Goal: Information Seeking & Learning: Learn about a topic

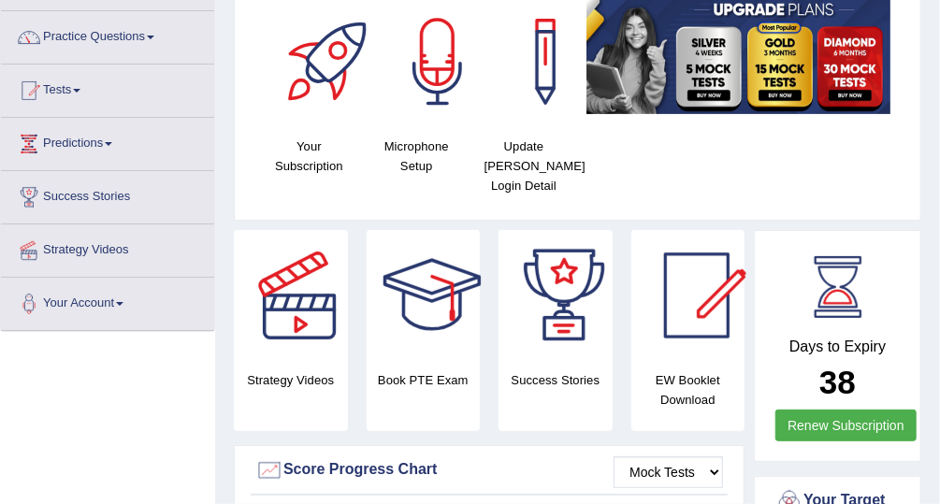
scroll to position [126, 0]
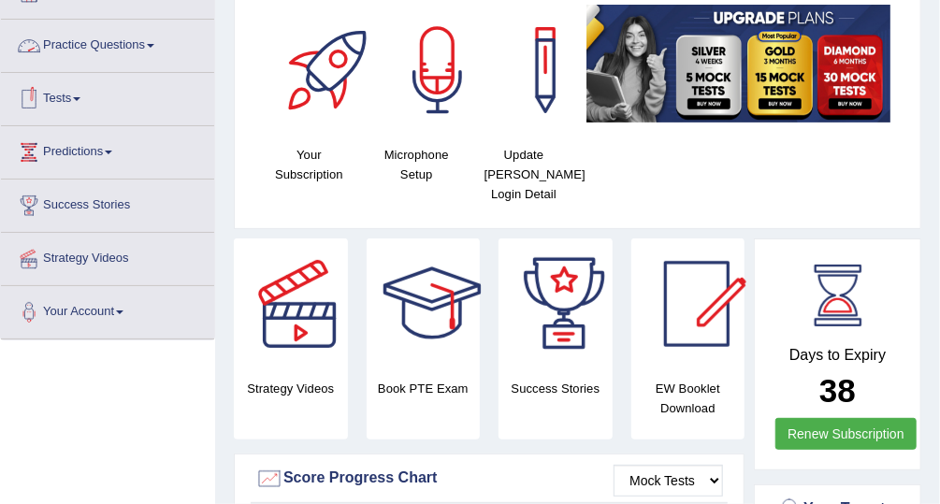
click at [134, 34] on link "Practice Questions" at bounding box center [107, 43] width 213 height 47
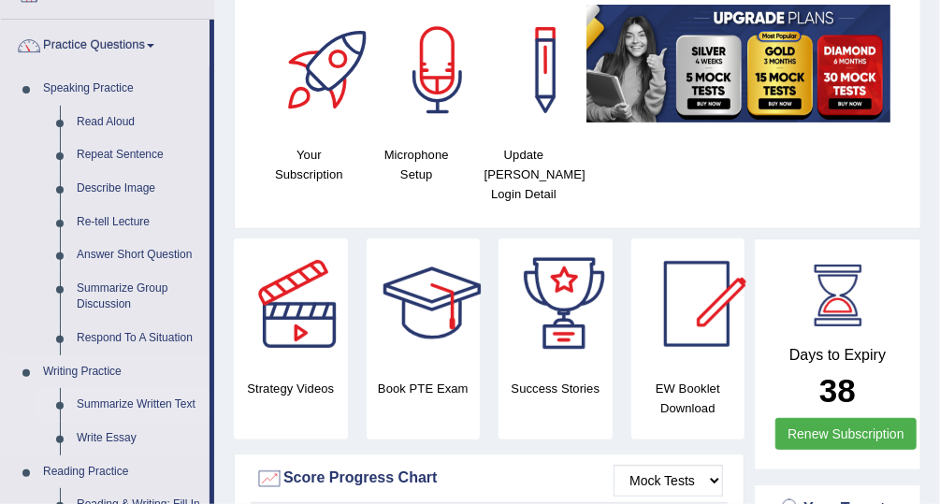
click at [150, 401] on link "Summarize Written Text" at bounding box center [138, 405] width 141 height 34
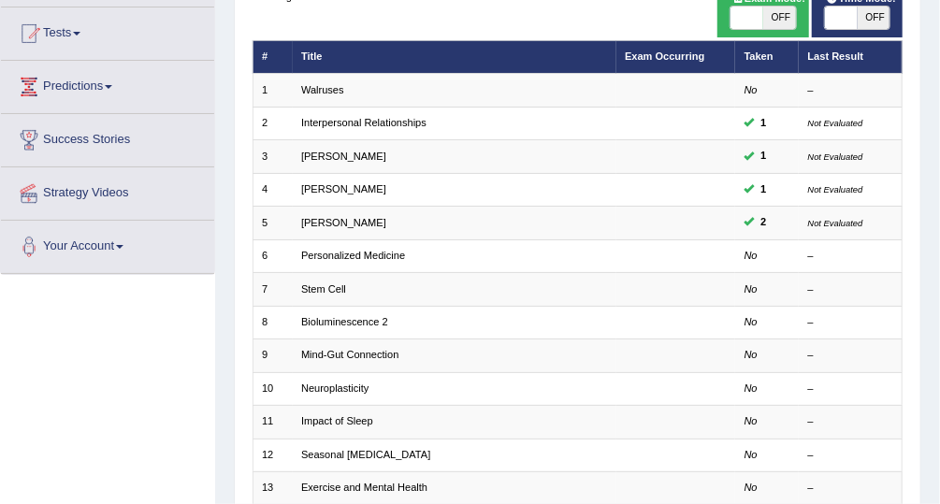
scroll to position [187, 0]
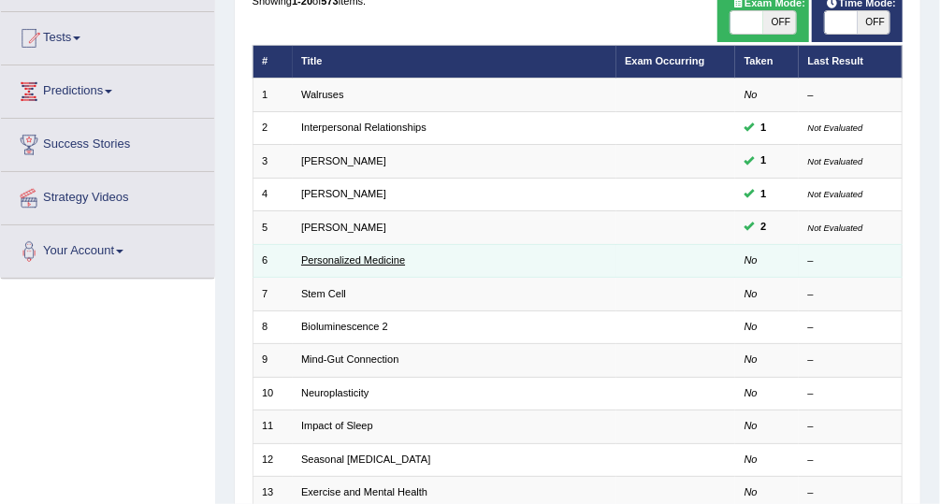
click at [399, 254] on link "Personalized Medicine" at bounding box center [353, 259] width 104 height 11
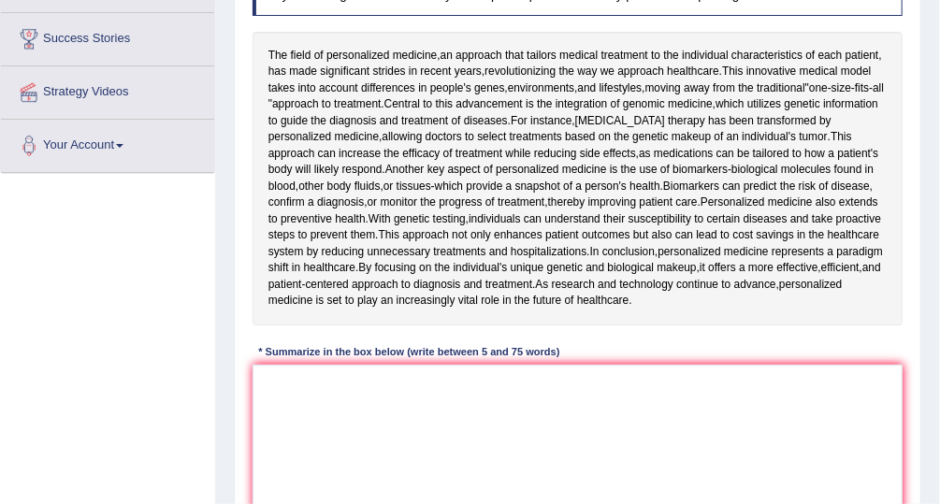
scroll to position [291, 0]
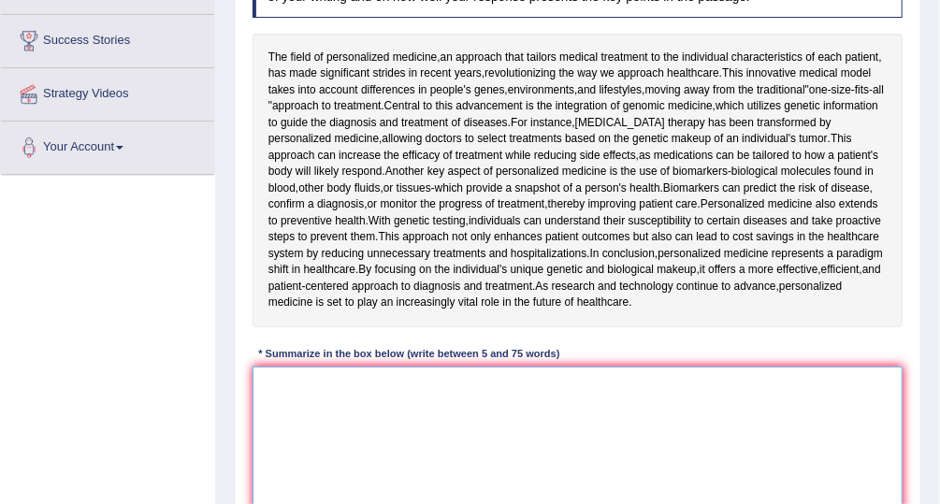
click at [282, 389] on textarea at bounding box center [578, 444] width 651 height 154
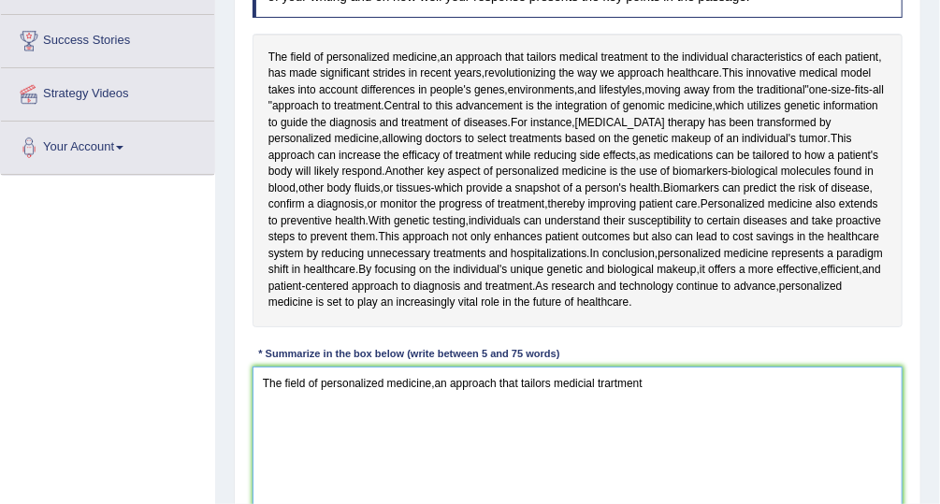
click at [612, 383] on textarea "The field of personalized medicine,an approach that tailors medicial trartment" at bounding box center [578, 444] width 651 height 154
click at [619, 382] on textarea "The field of personalized medicine,an approach that tailors medicial treartment" at bounding box center [578, 444] width 651 height 154
click at [663, 390] on textarea "The field of personalized medicine,an approach that tailors medicial treatment" at bounding box center [578, 444] width 651 height 154
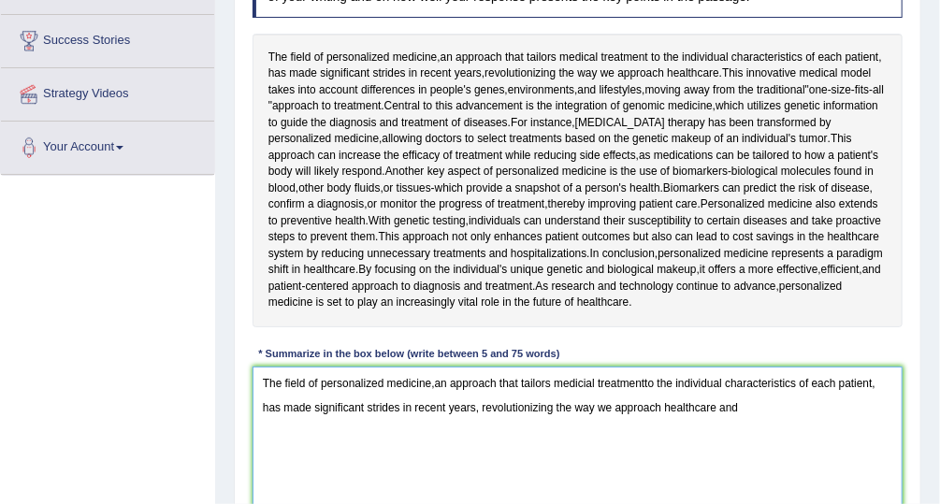
click at [715, 398] on textarea "The field of personalized medicine,an approach that tailors medicial treatmentt…" at bounding box center [578, 444] width 651 height 154
click at [758, 394] on textarea "The field of personalized medicine,an approach that tailors medicial treatmentt…" at bounding box center [578, 444] width 651 height 154
click at [718, 404] on textarea "The field of personalized medicine,an approach that tailors medicial treatmentt…" at bounding box center [578, 444] width 651 height 154
click at [744, 403] on textarea "The field of personalized medicine,an approach that tailors medicial treatmentt…" at bounding box center [578, 444] width 651 height 154
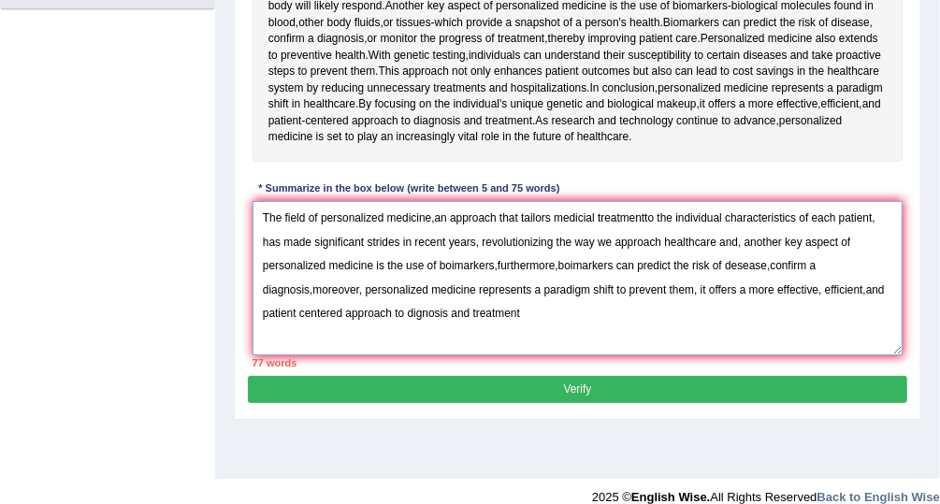
scroll to position [462, 0]
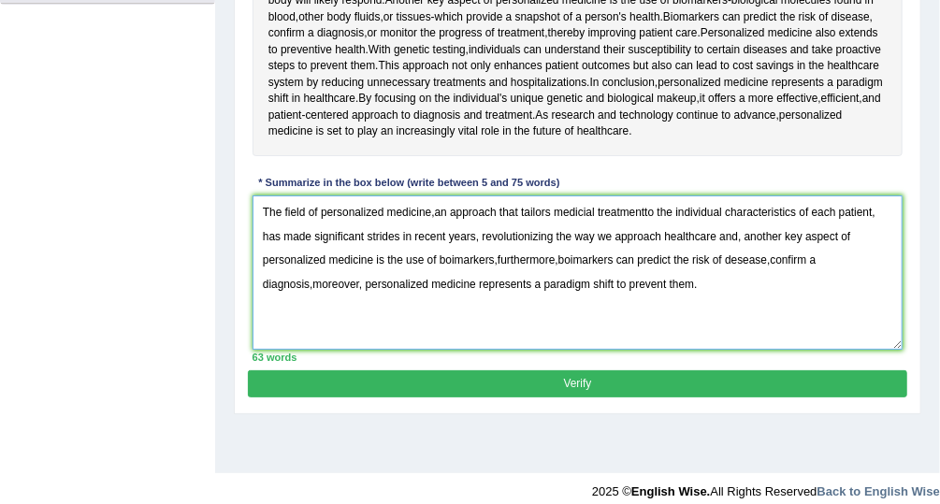
type textarea "The field of personalized medicine,an approach that tailors medicial treatmentt…"
click at [669, 378] on button "Verify" at bounding box center [577, 383] width 658 height 27
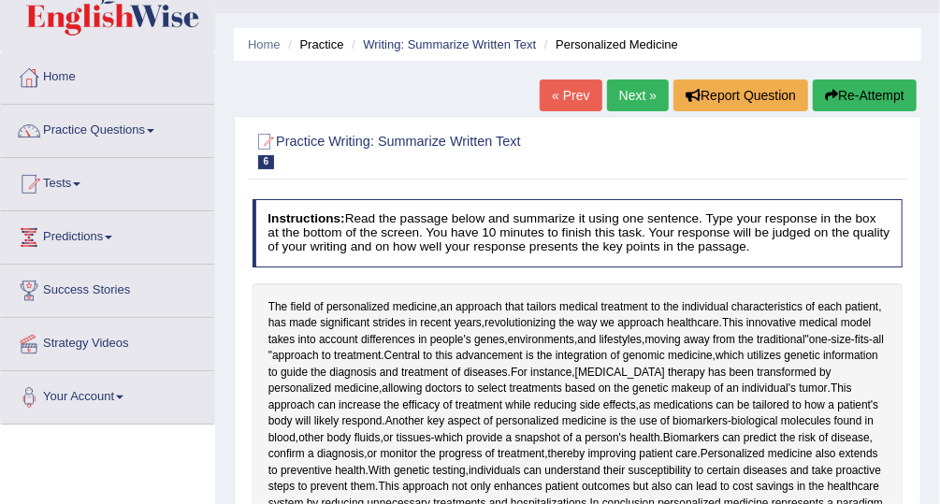
scroll to position [23, 0]
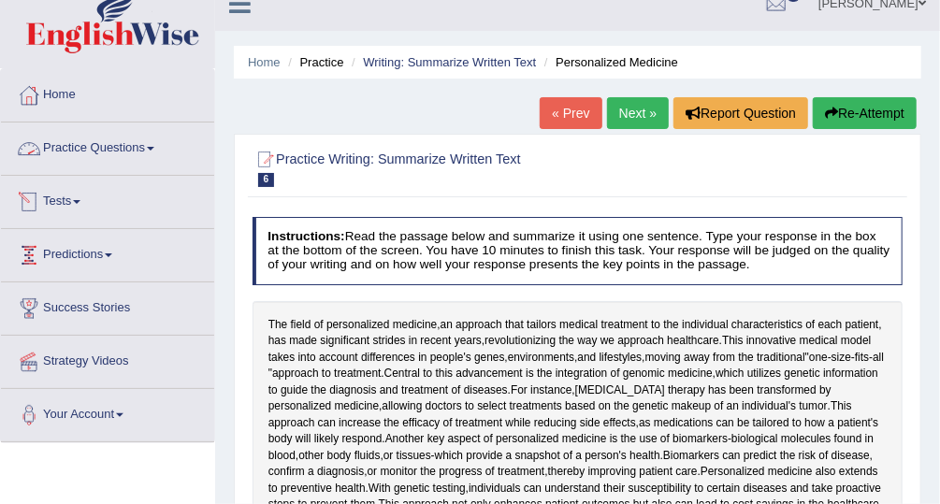
click at [143, 132] on link "Practice Questions" at bounding box center [107, 146] width 213 height 47
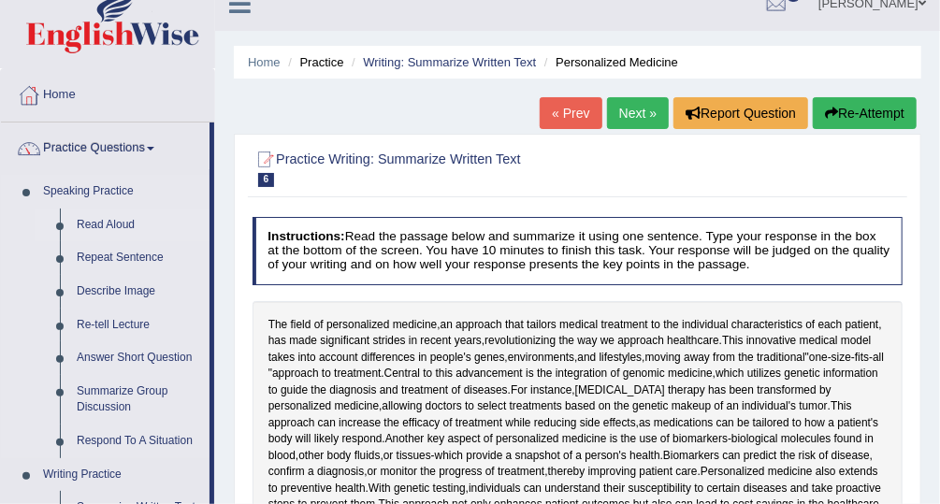
click at [121, 222] on link "Read Aloud" at bounding box center [138, 226] width 141 height 34
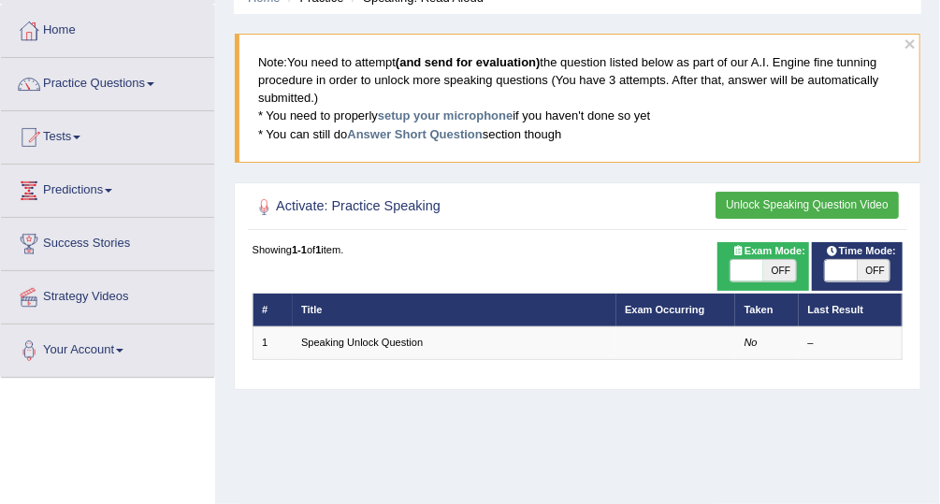
scroll to position [83, 0]
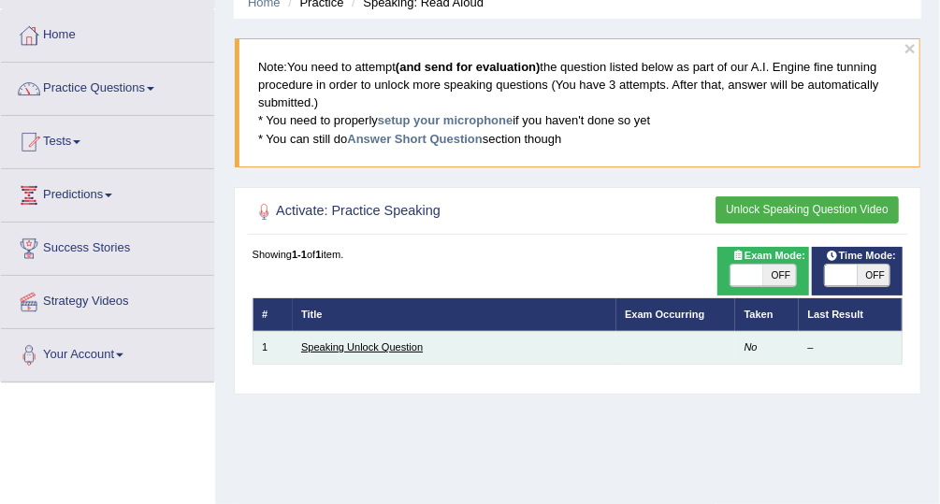
click at [346, 341] on link "Speaking Unlock Question" at bounding box center [362, 346] width 122 height 11
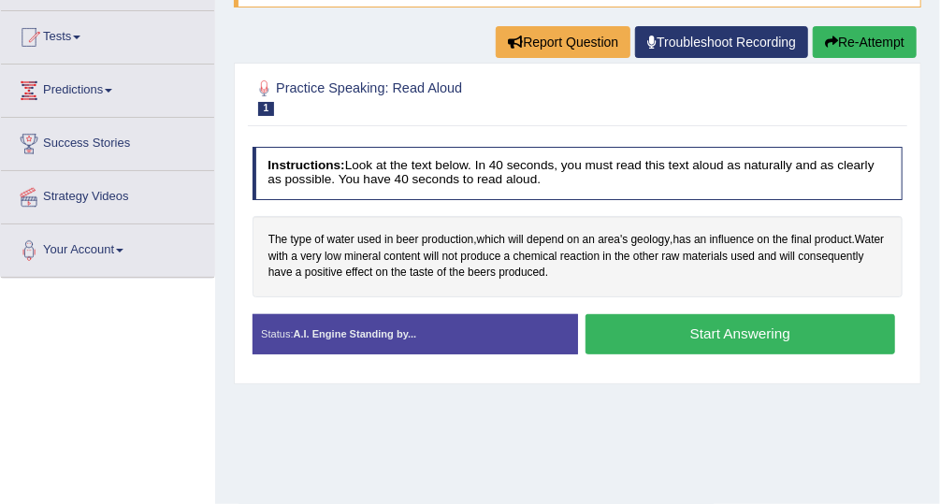
scroll to position [195, 0]
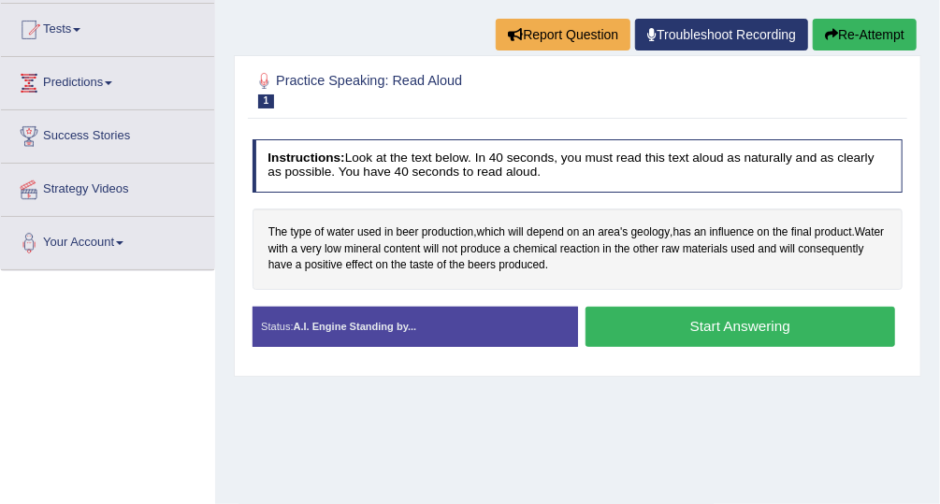
click at [701, 329] on button "Start Answering" at bounding box center [740, 327] width 310 height 40
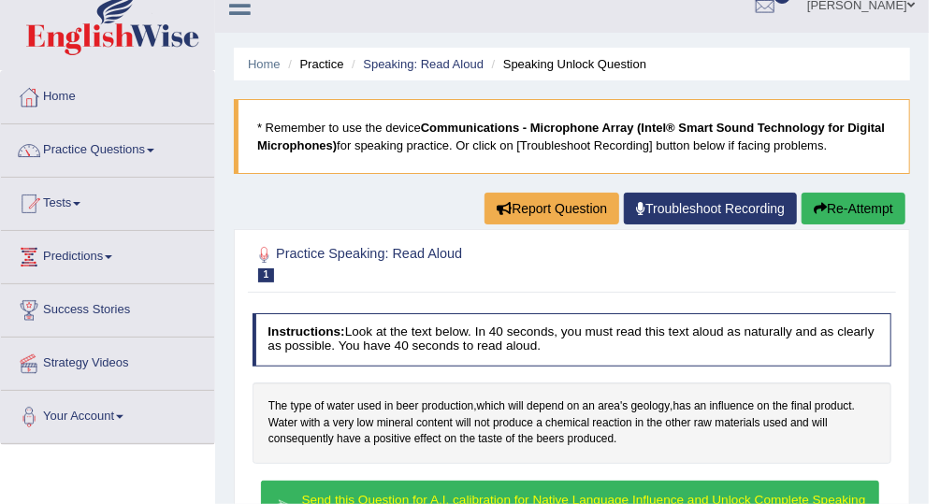
scroll to position [0, 0]
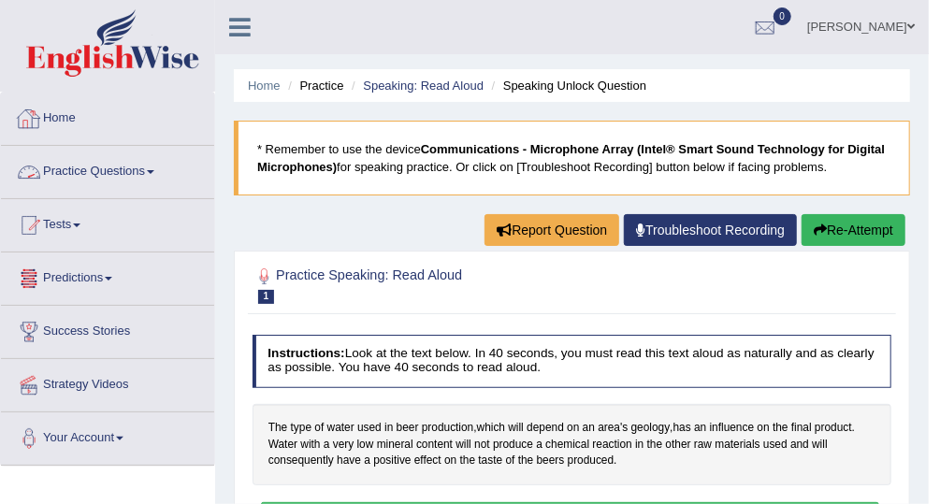
click at [103, 175] on link "Practice Questions" at bounding box center [107, 169] width 213 height 47
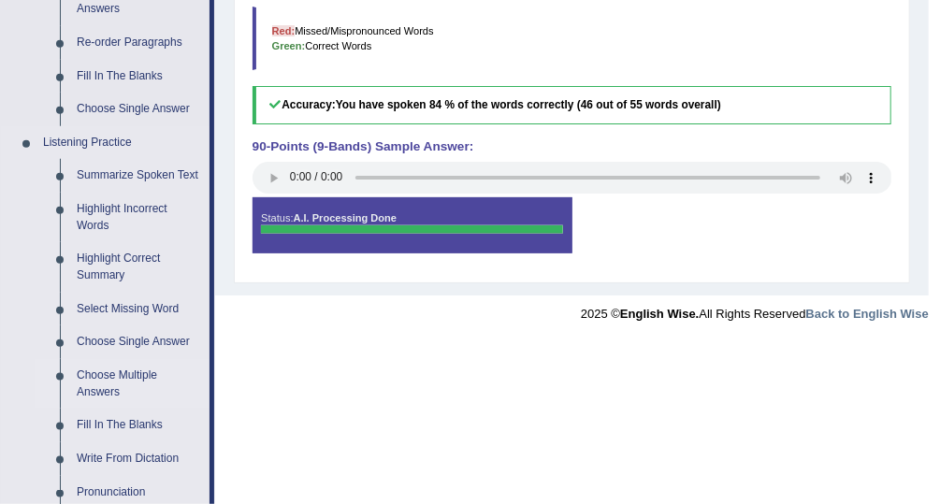
scroll to position [687, 0]
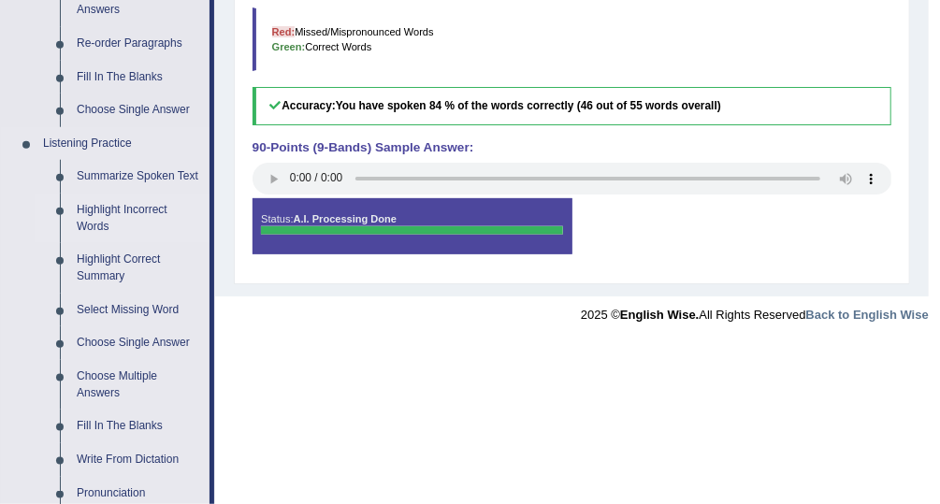
click at [141, 206] on link "Highlight Incorrect Words" at bounding box center [138, 219] width 141 height 50
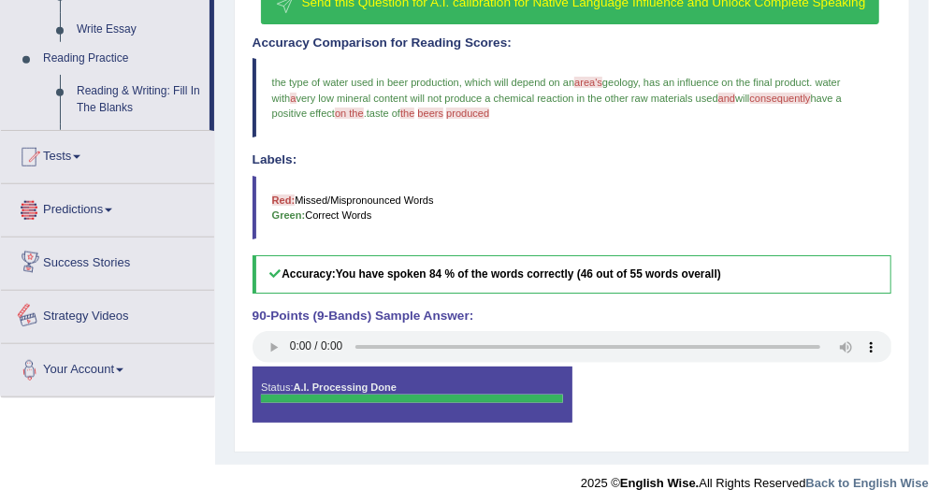
scroll to position [896, 0]
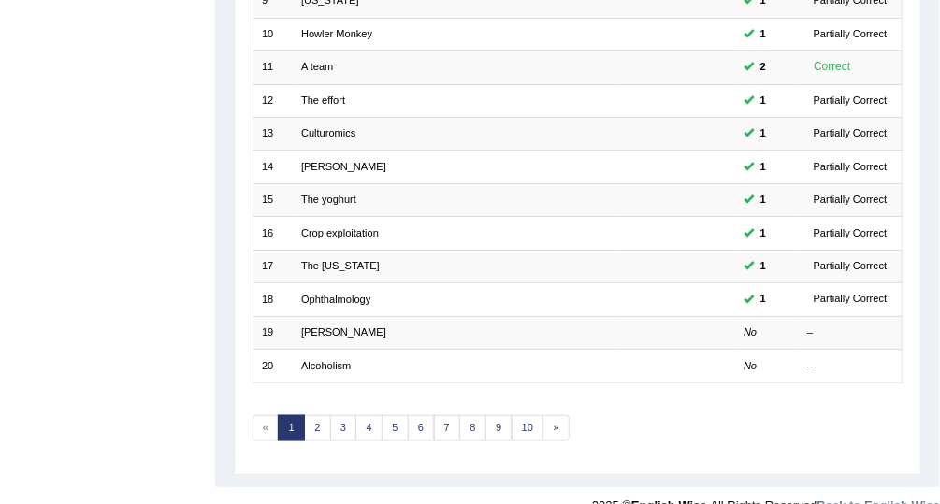
scroll to position [566, 0]
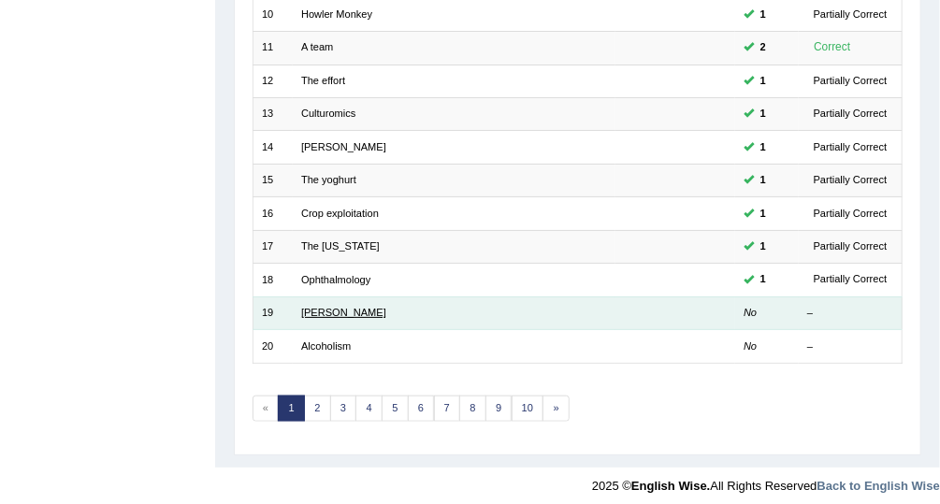
click at [315, 307] on link "Cruz" at bounding box center [343, 312] width 85 height 11
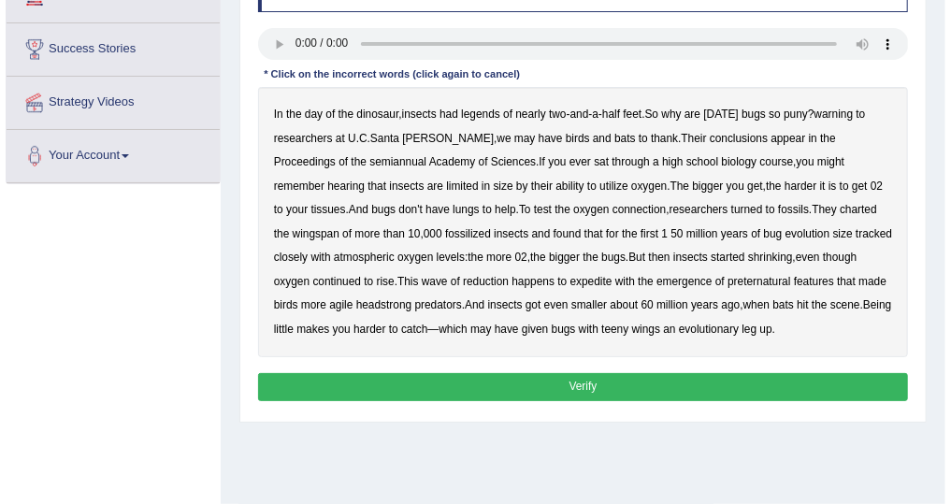
scroll to position [283, 0]
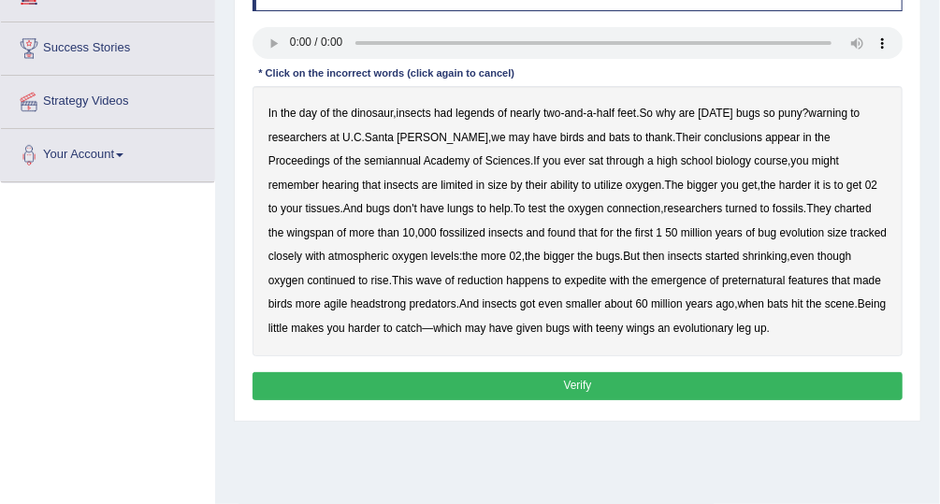
click at [832, 111] on b "warning" at bounding box center [828, 113] width 39 height 13
click at [364, 162] on b "semiannual" at bounding box center [392, 160] width 57 height 13
click at [563, 383] on button "Verify" at bounding box center [578, 385] width 651 height 27
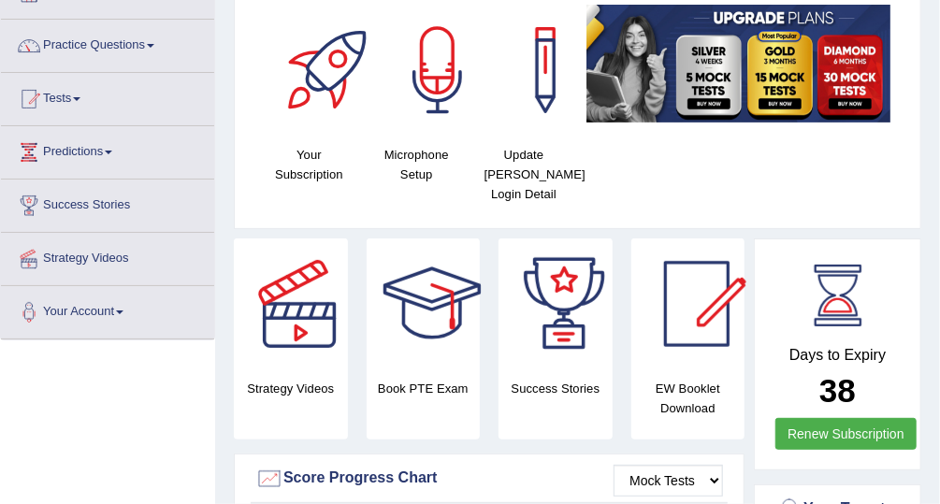
scroll to position [89, 0]
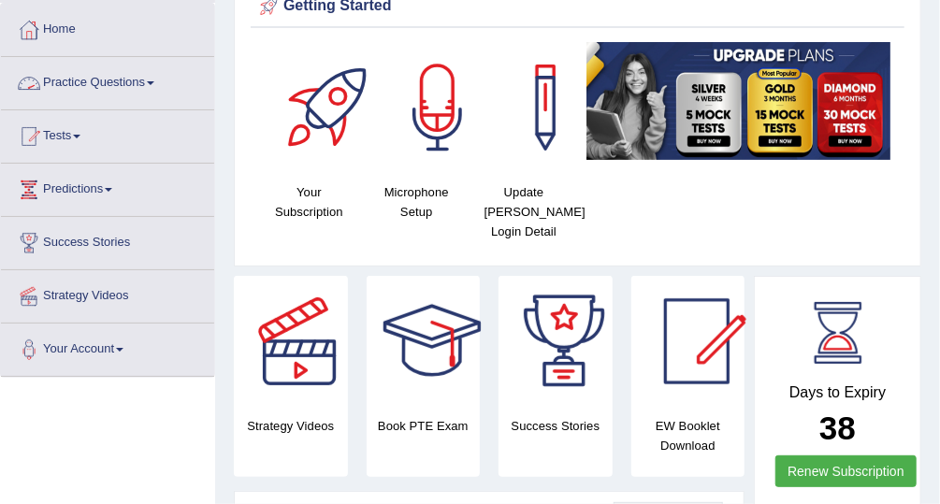
click at [127, 76] on link "Practice Questions" at bounding box center [107, 80] width 213 height 47
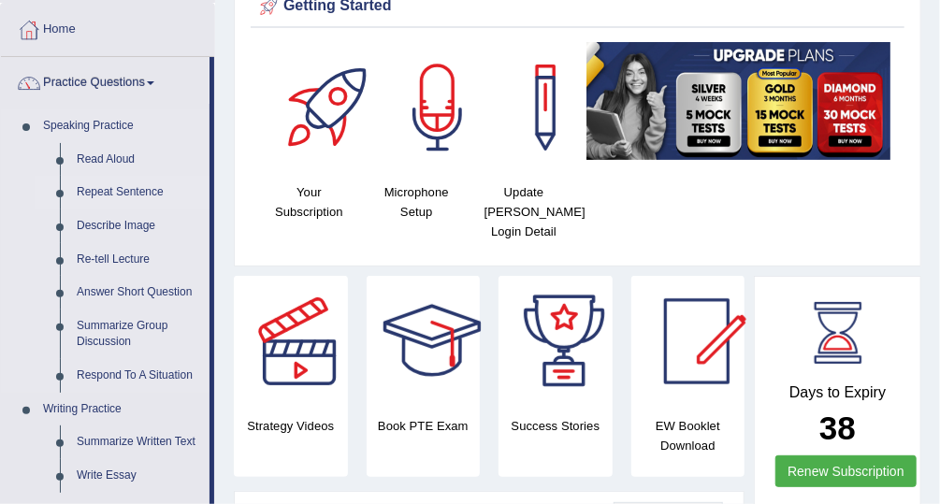
click at [148, 191] on link "Repeat Sentence" at bounding box center [138, 193] width 141 height 34
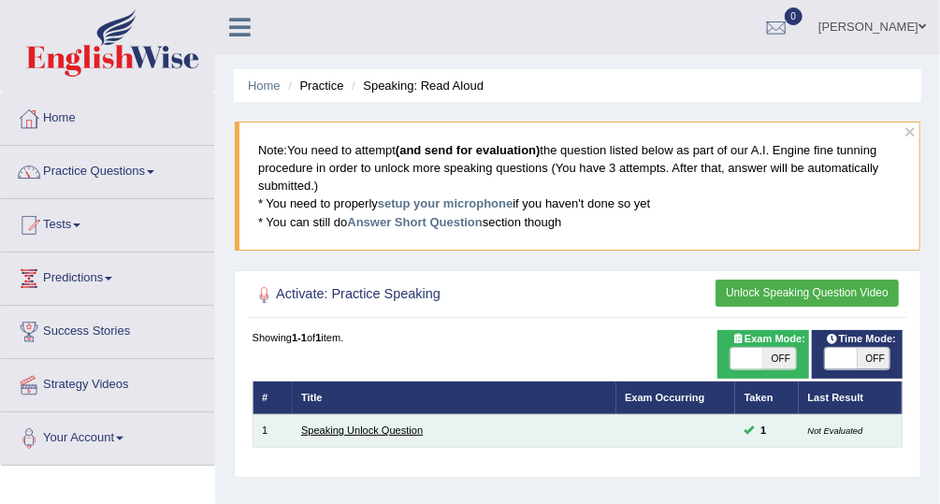
click at [377, 429] on link "Speaking Unlock Question" at bounding box center [362, 430] width 122 height 11
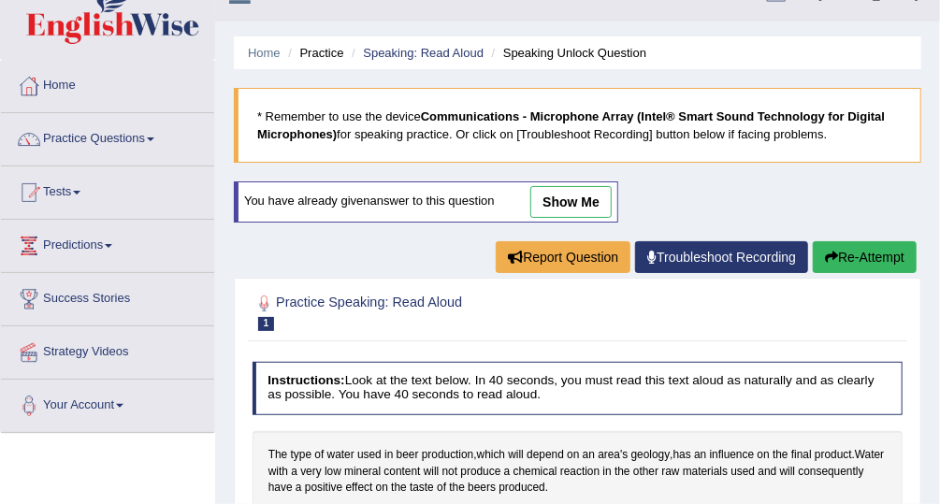
scroll to position [20, 0]
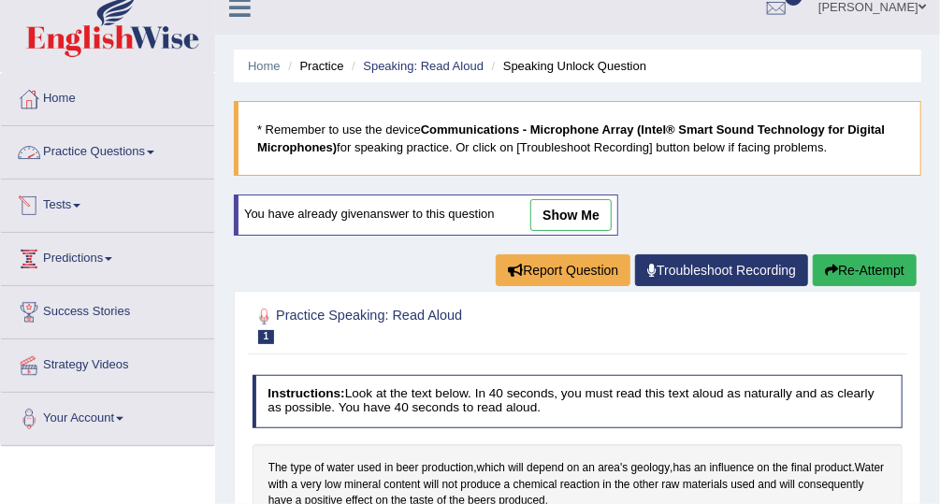
click at [139, 152] on link "Practice Questions" at bounding box center [107, 149] width 213 height 47
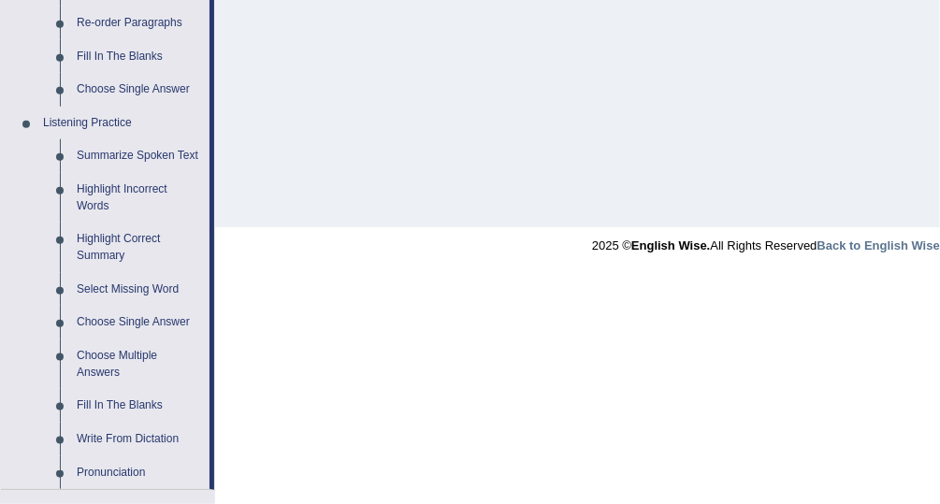
scroll to position [699, 0]
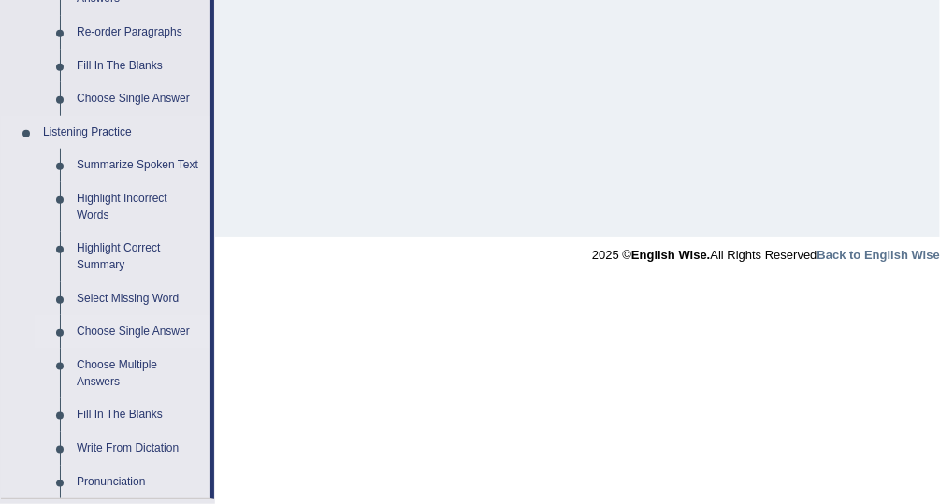
click at [123, 333] on link "Choose Single Answer" at bounding box center [138, 332] width 141 height 34
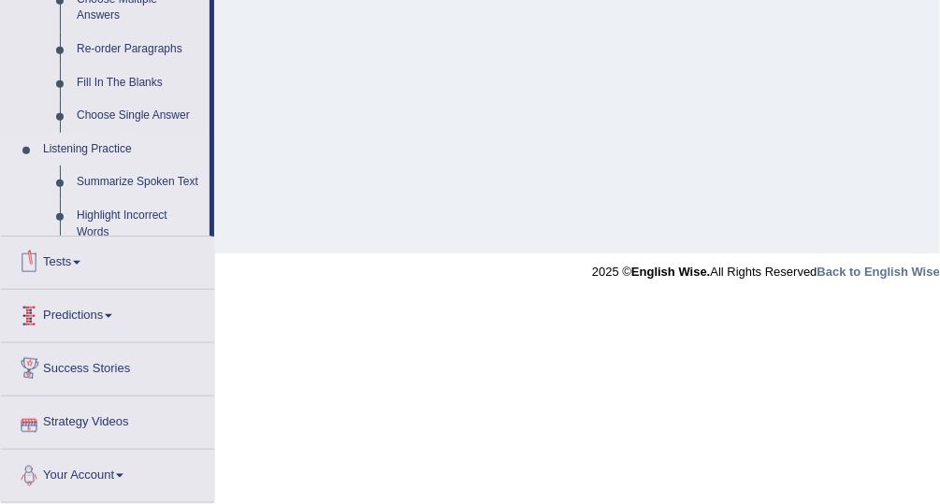
scroll to position [645, 0]
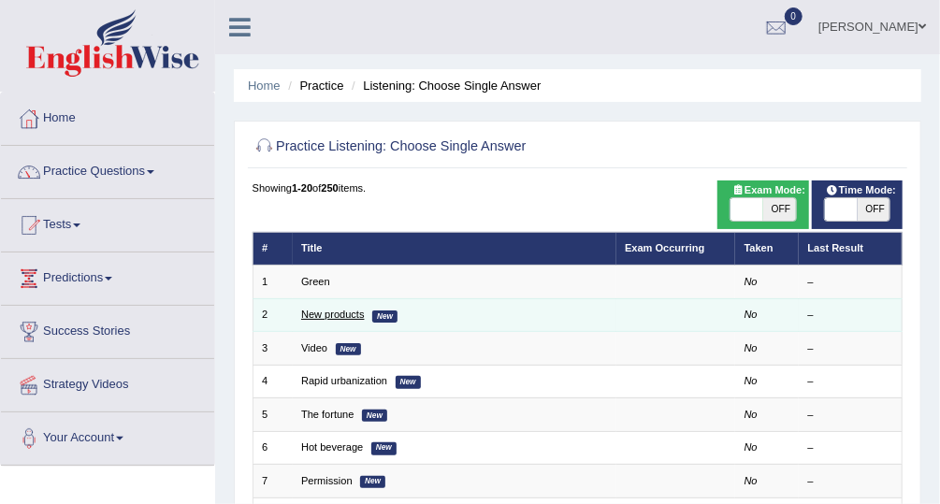
click at [338, 315] on link "New products" at bounding box center [333, 314] width 64 height 11
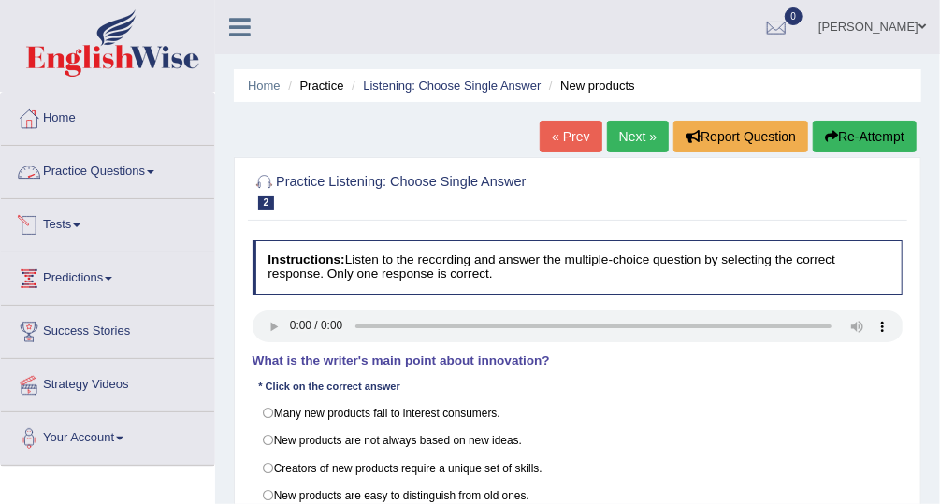
click at [130, 167] on link "Practice Questions" at bounding box center [107, 169] width 213 height 47
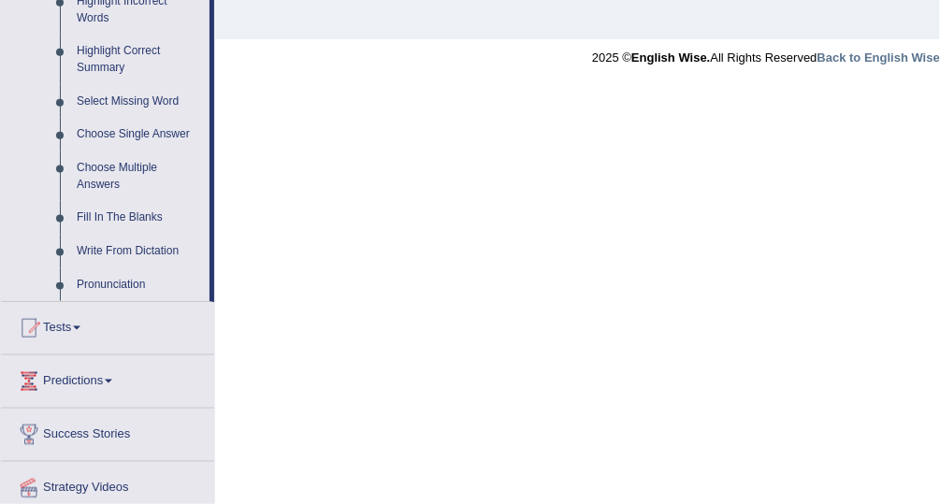
scroll to position [958, 0]
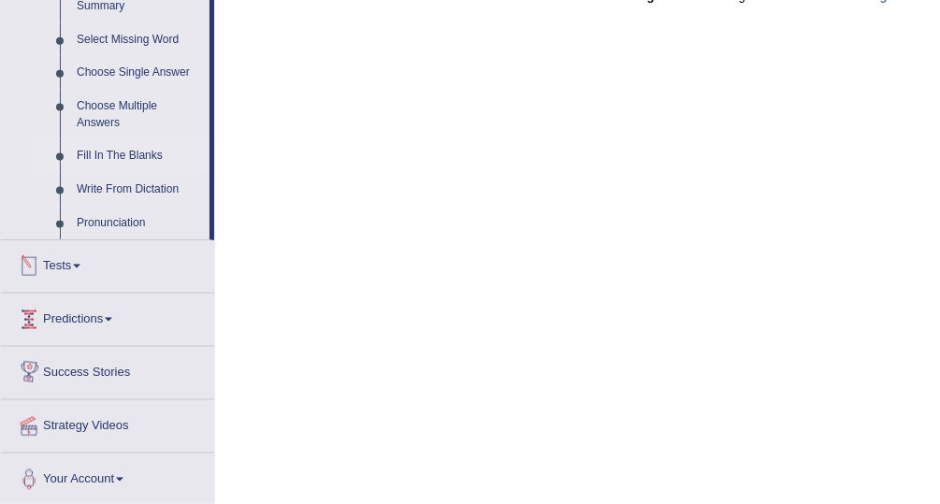
click at [116, 148] on link "Fill In The Blanks" at bounding box center [138, 156] width 141 height 34
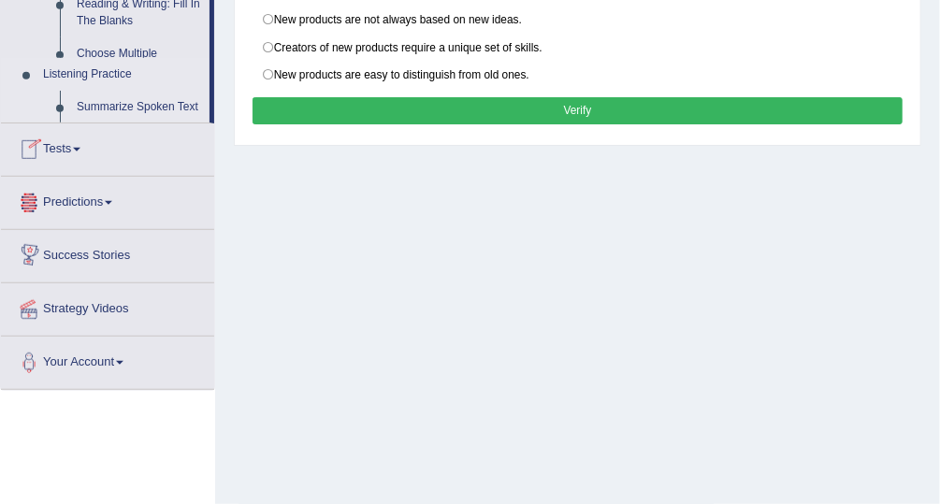
scroll to position [252, 0]
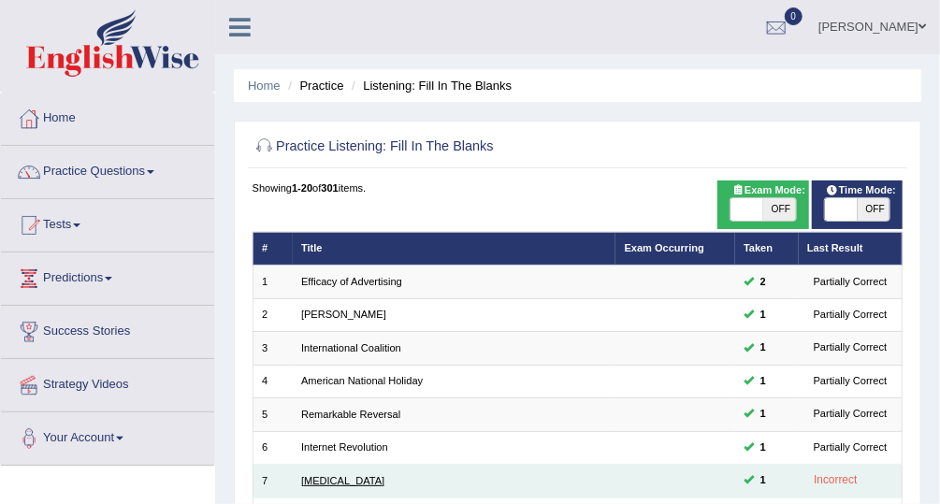
click at [314, 475] on link "[MEDICAL_DATA]" at bounding box center [342, 480] width 83 height 11
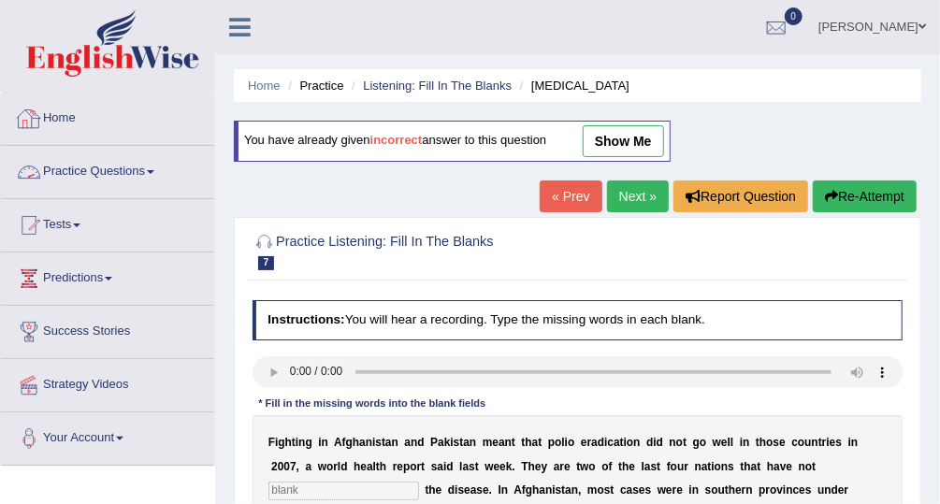
click at [107, 181] on link "Practice Questions" at bounding box center [107, 169] width 213 height 47
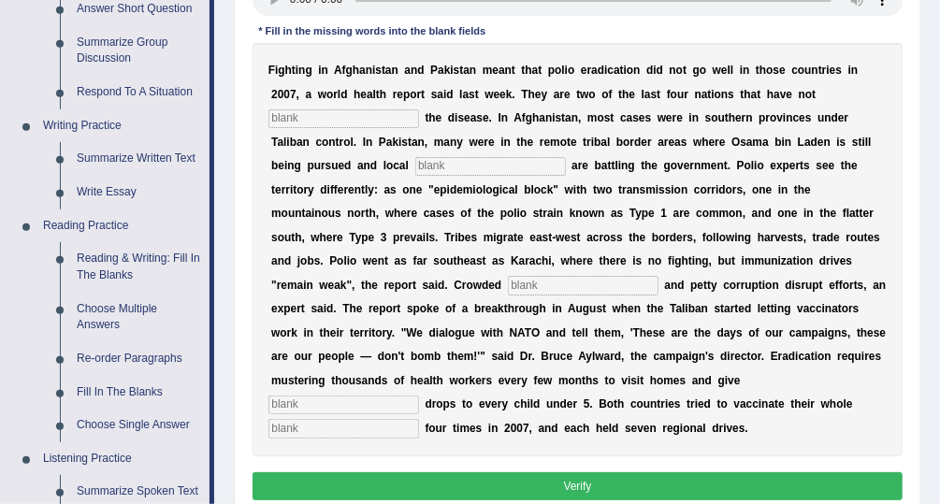
scroll to position [369, 0]
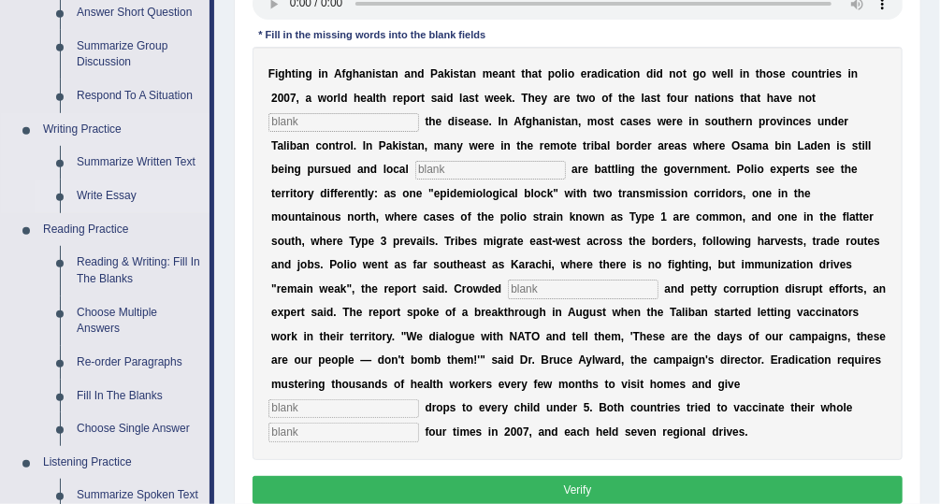
click at [101, 192] on link "Write Essay" at bounding box center [138, 197] width 141 height 34
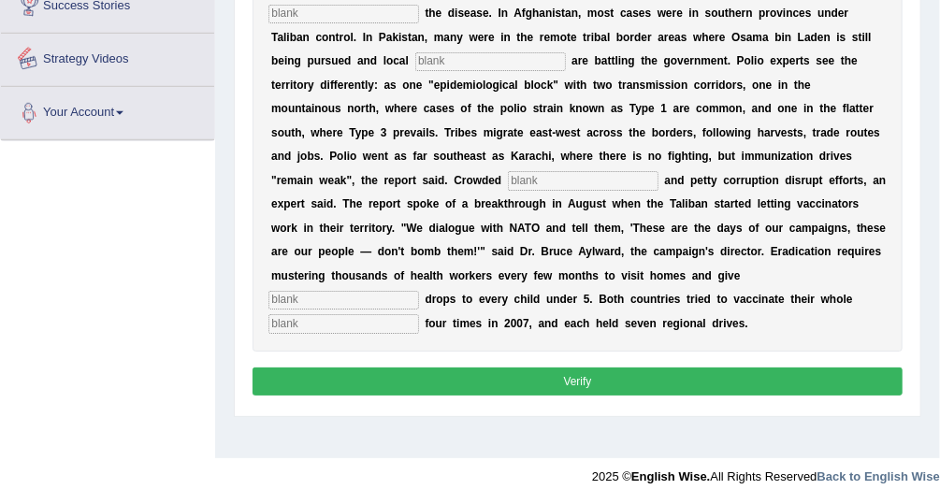
scroll to position [944, 0]
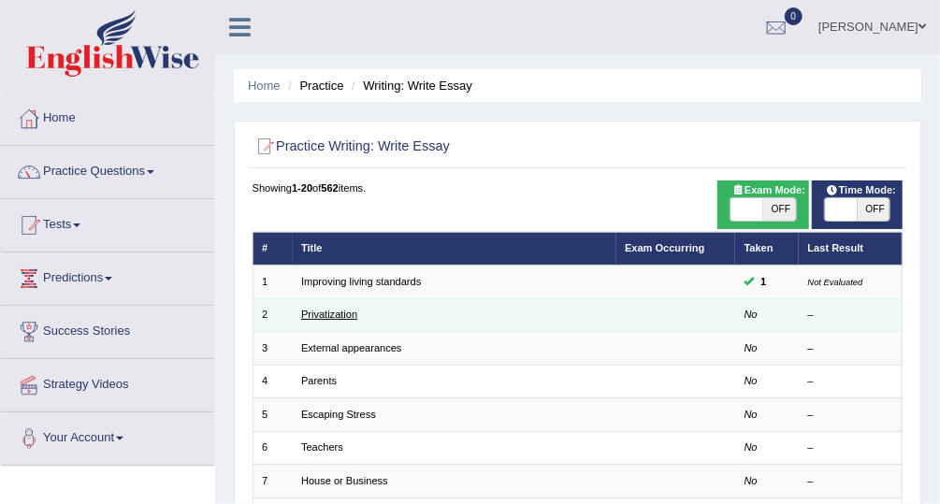
click at [330, 315] on link "Privatization" at bounding box center [329, 314] width 56 height 11
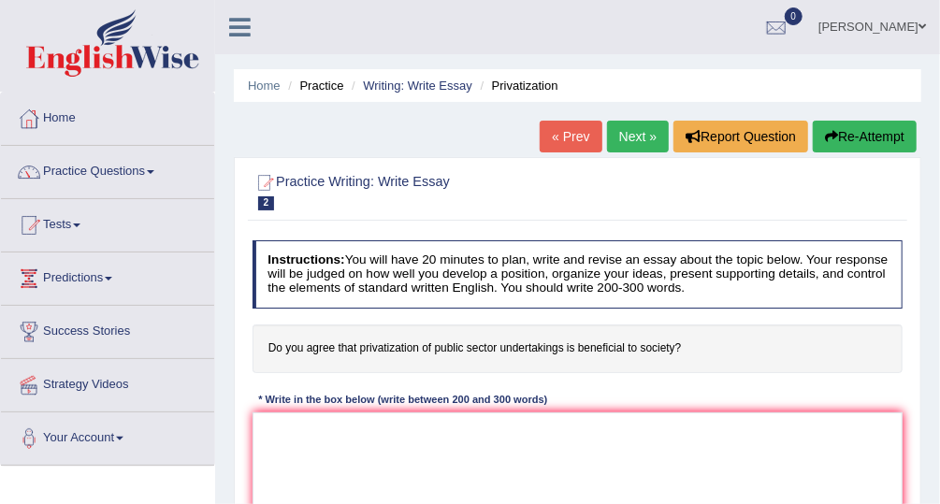
click at [76, 114] on link "Home" at bounding box center [107, 116] width 213 height 47
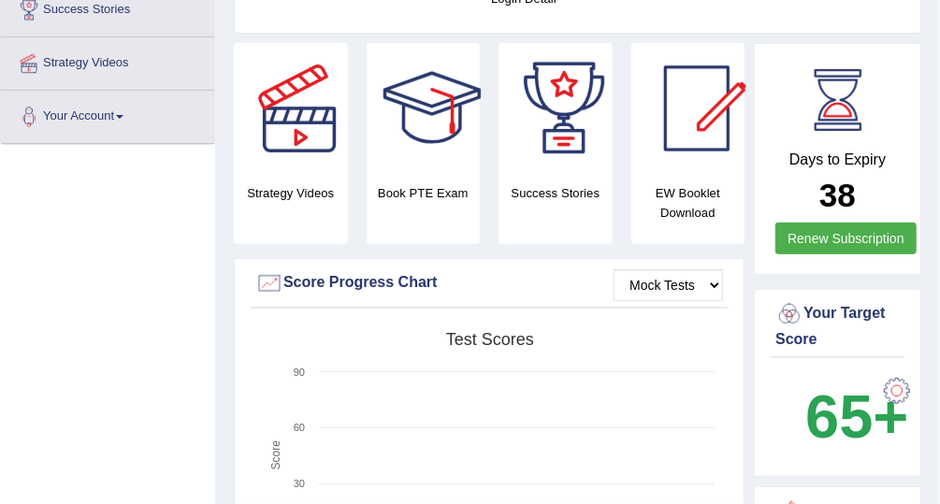
scroll to position [319, 0]
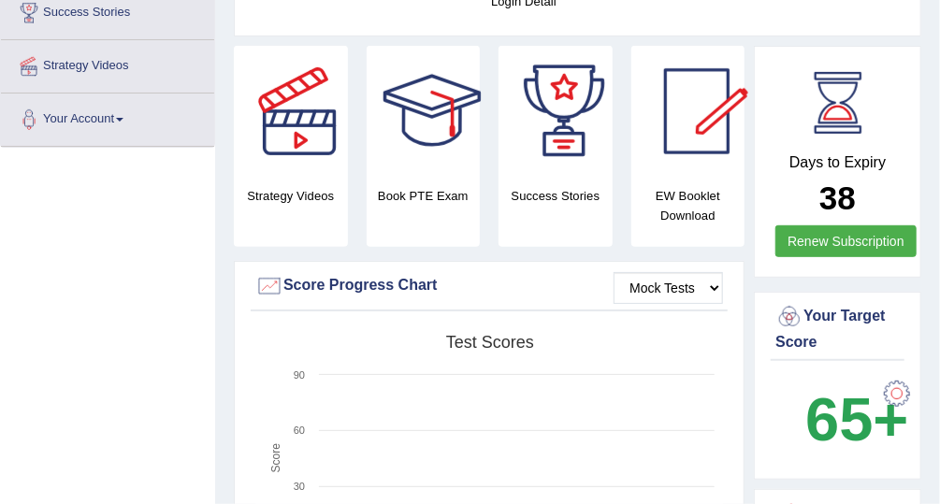
click at [690, 142] on div at bounding box center [696, 111] width 131 height 131
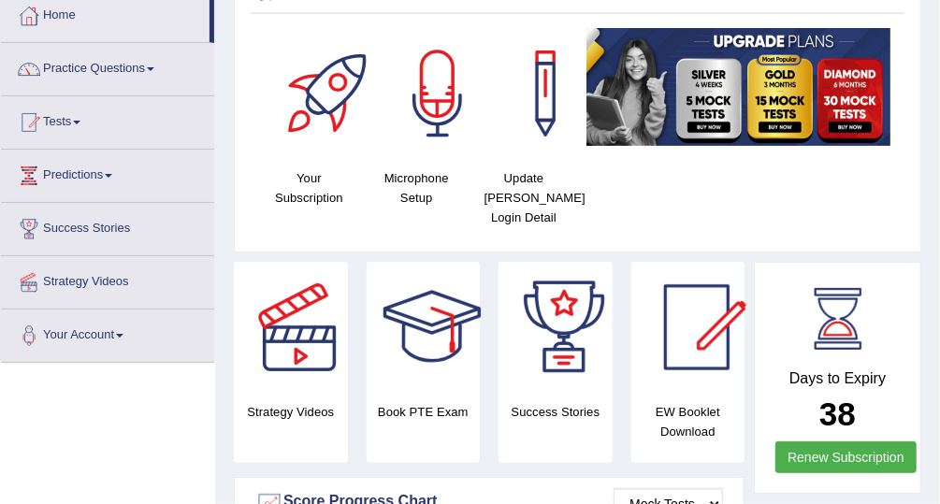
scroll to position [100, 0]
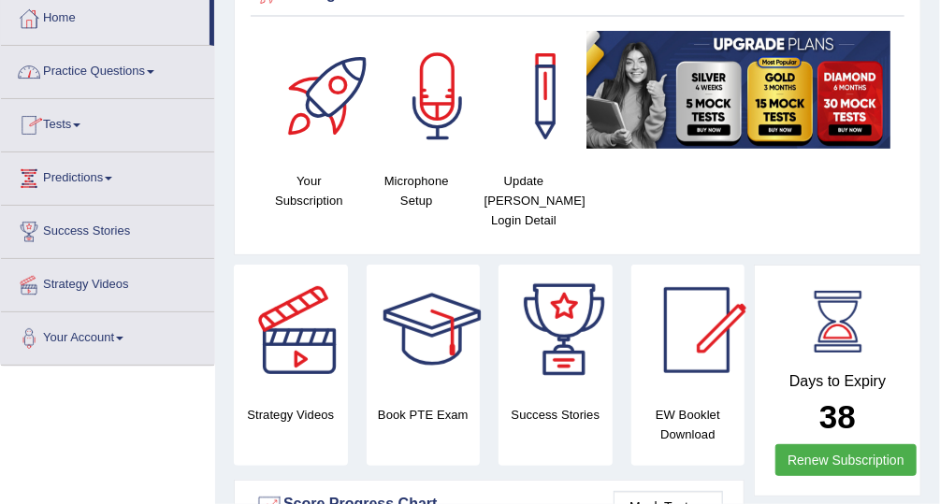
click at [118, 69] on link "Practice Questions" at bounding box center [107, 69] width 213 height 47
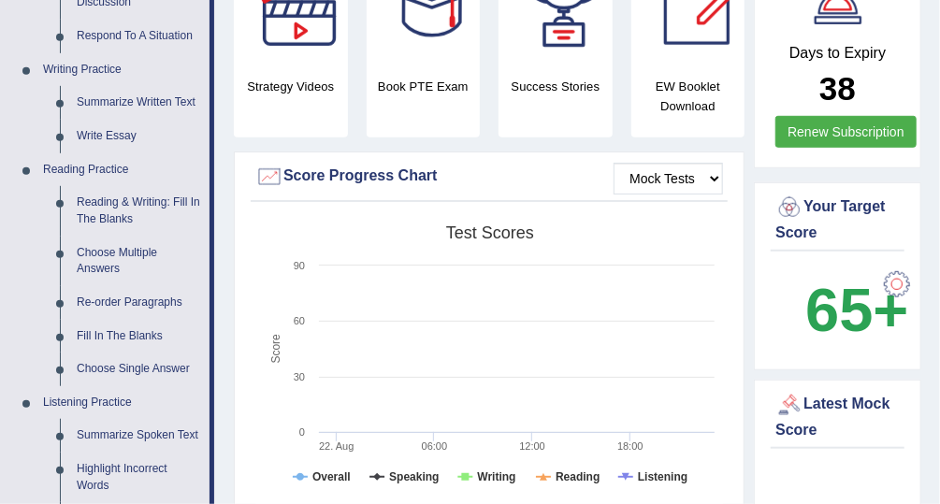
scroll to position [405, 0]
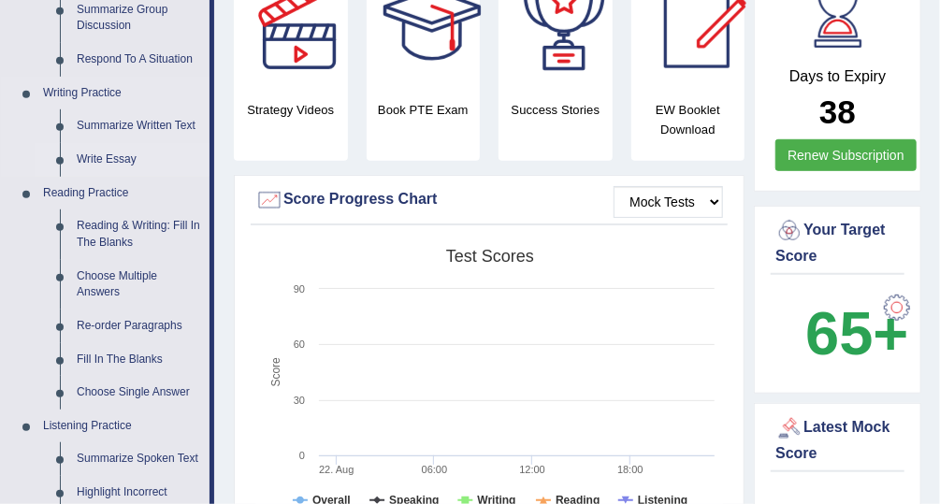
click at [107, 157] on link "Write Essay" at bounding box center [138, 160] width 141 height 34
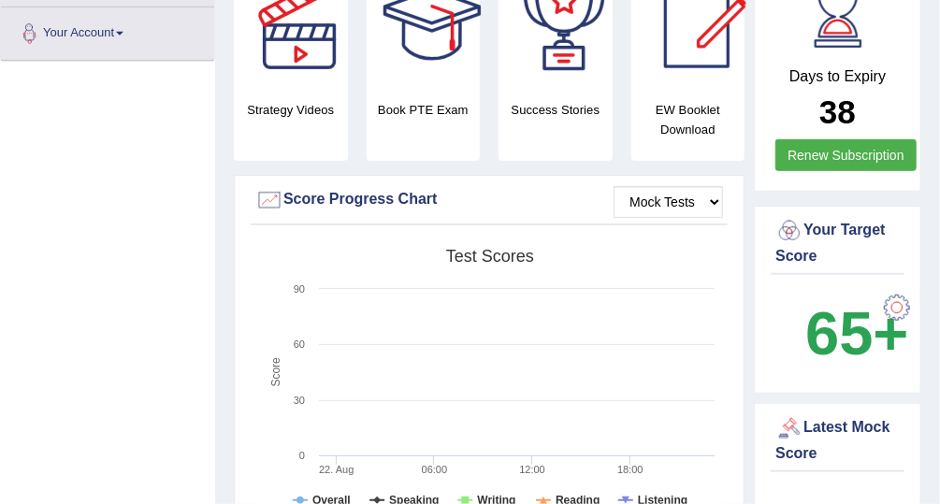
scroll to position [413, 0]
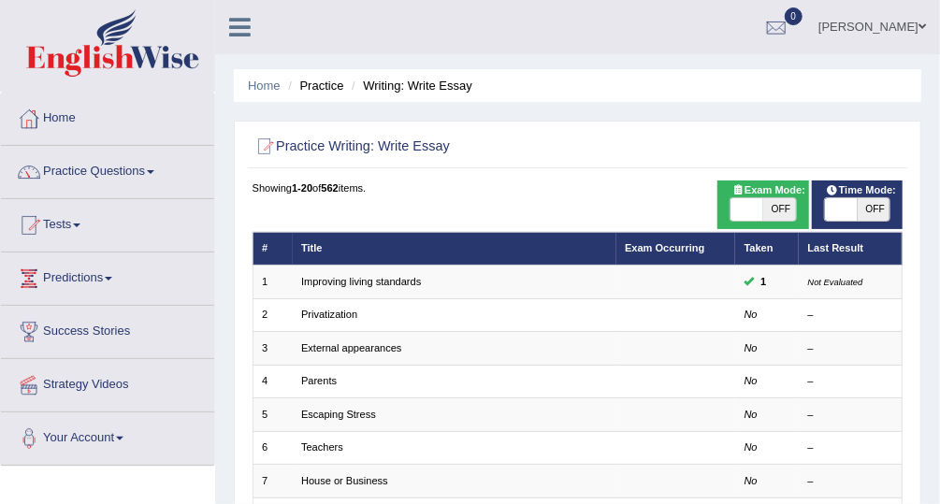
click at [339, 311] on link "Privatization" at bounding box center [329, 314] width 56 height 11
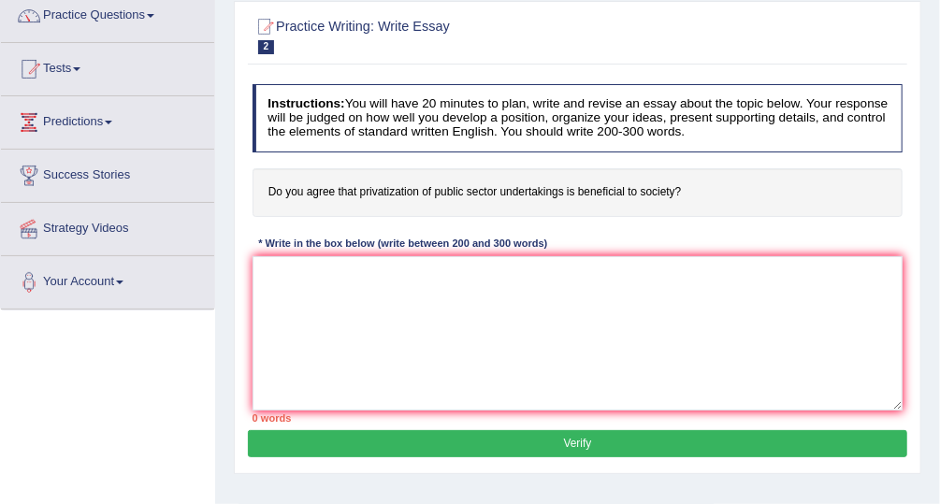
scroll to position [160, 0]
